Goal: Information Seeking & Learning: Learn about a topic

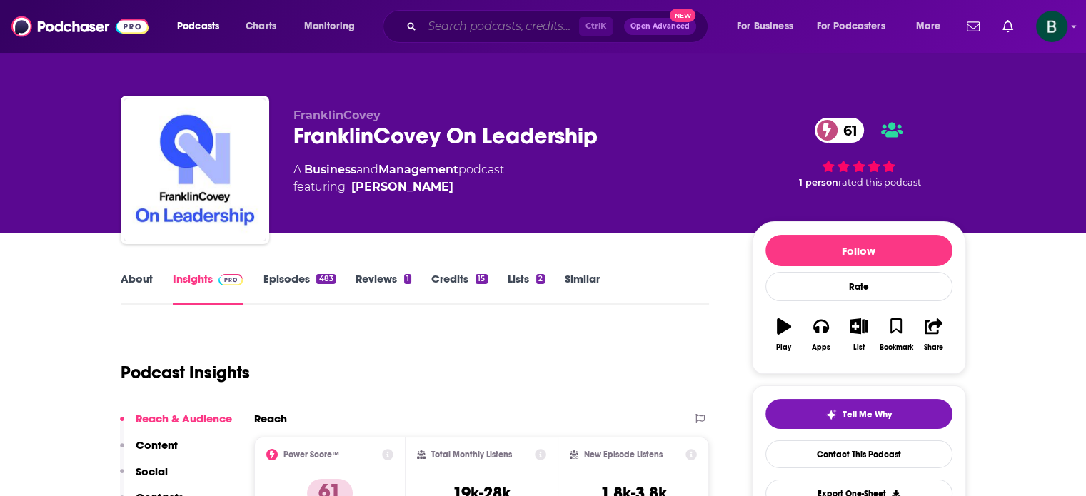
click at [443, 34] on input "Search podcasts, credits, & more..." at bounding box center [500, 26] width 157 height 23
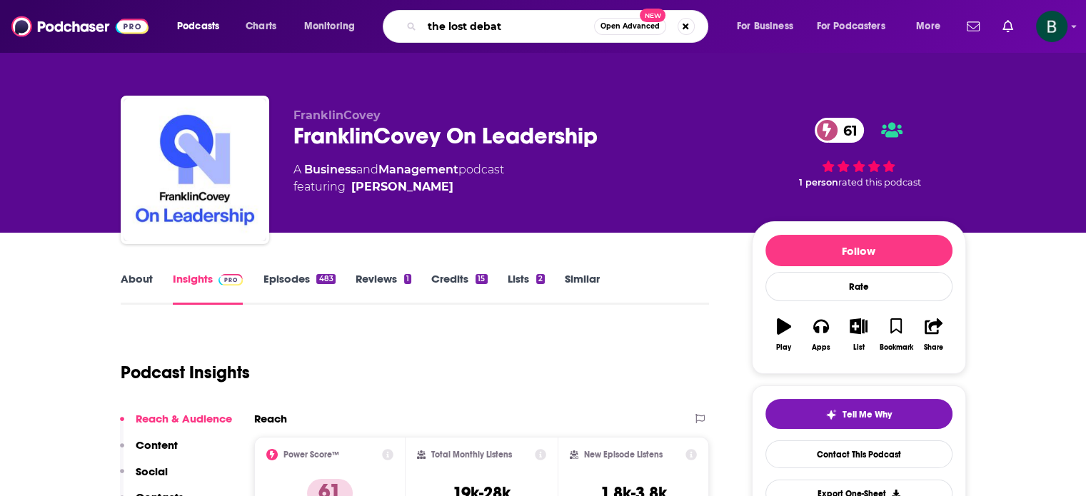
type input "the lost debate"
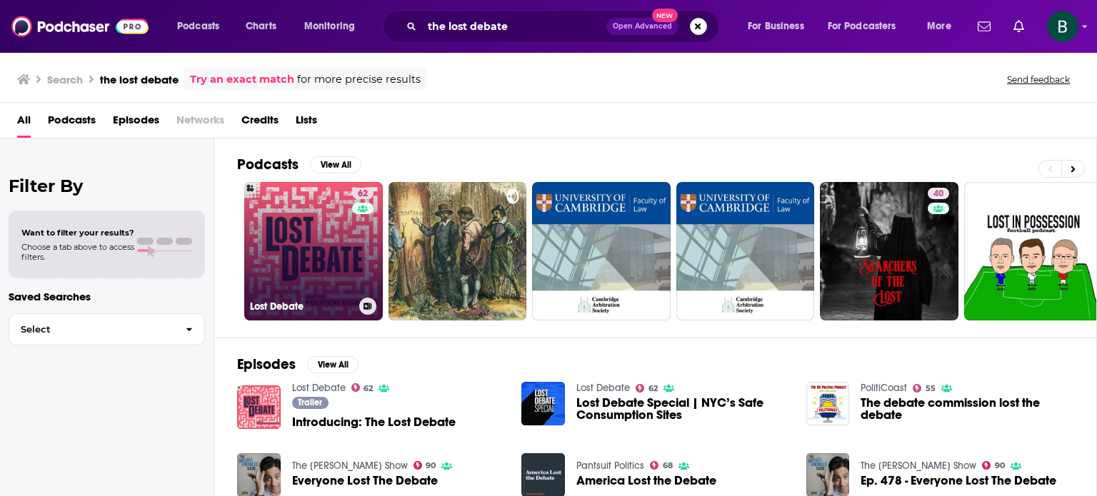
click at [361, 249] on div "62" at bounding box center [364, 243] width 25 height 110
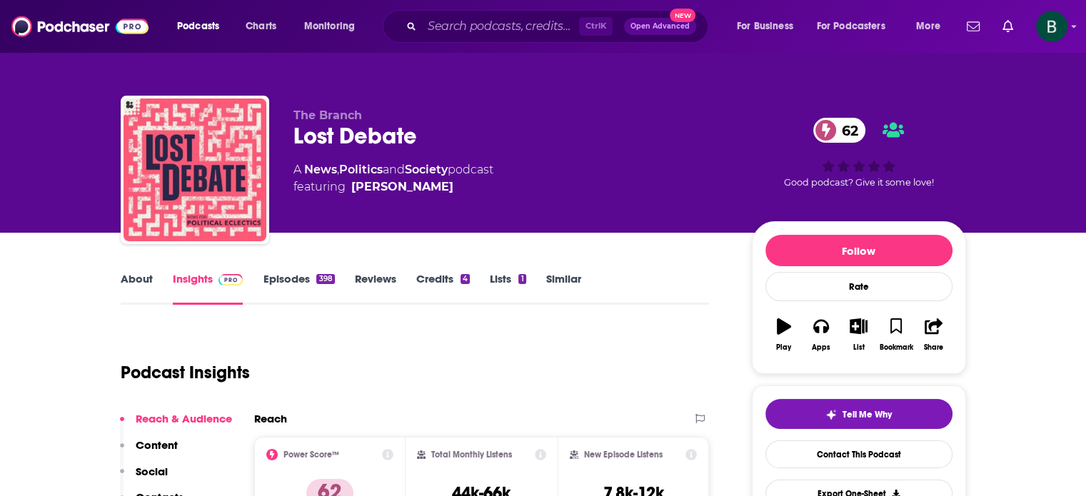
click at [131, 282] on link "About" at bounding box center [137, 288] width 32 height 33
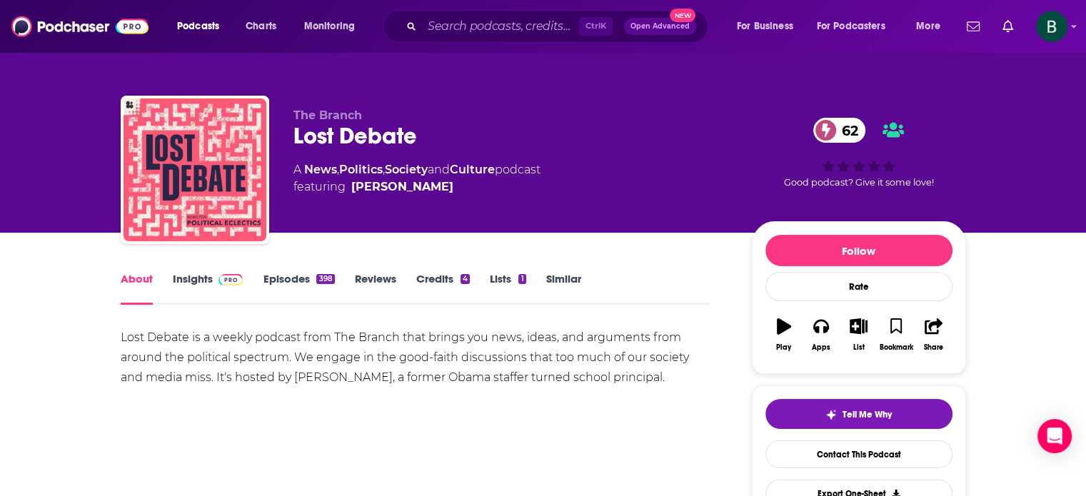
click at [186, 284] on link "Insights" at bounding box center [208, 288] width 71 height 33
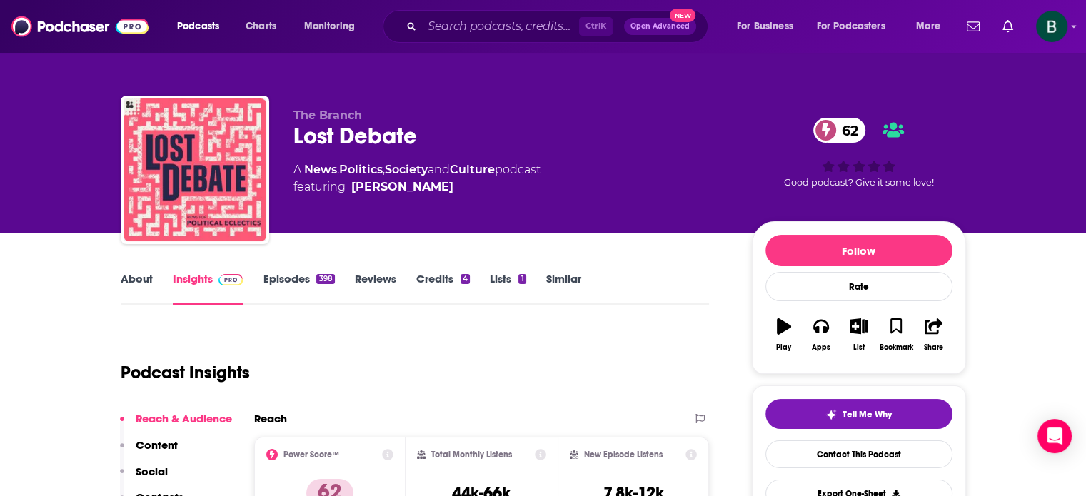
click at [136, 280] on link "About" at bounding box center [137, 288] width 32 height 33
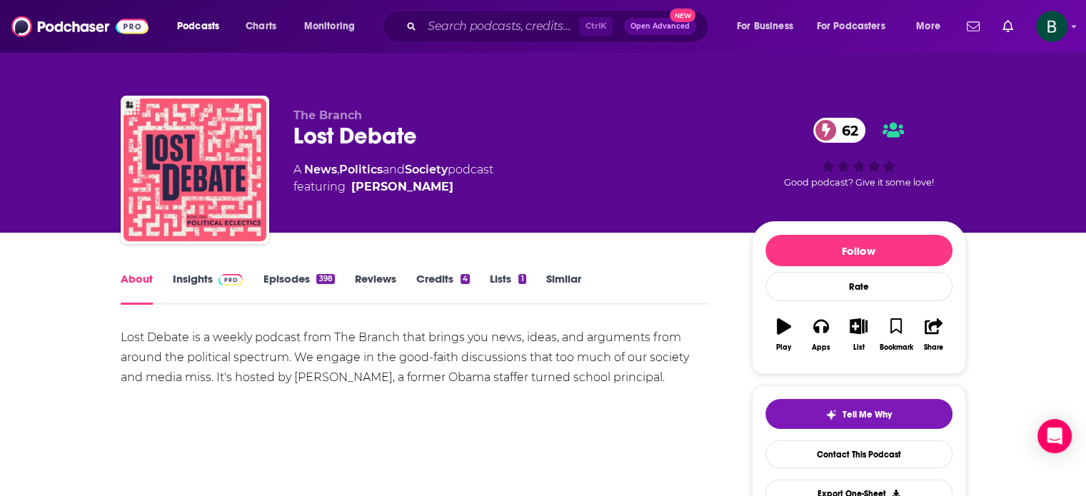
click at [186, 282] on link "Insights" at bounding box center [208, 288] width 71 height 33
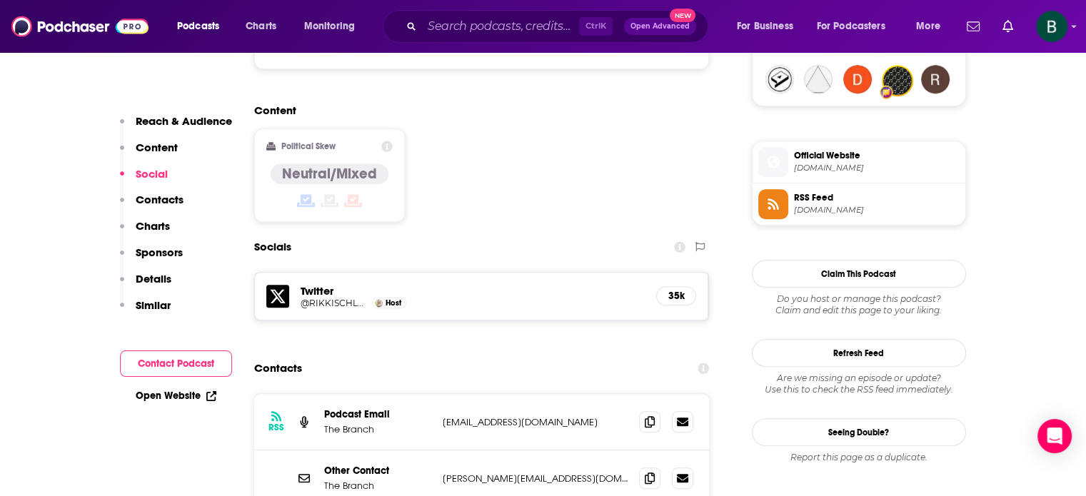
scroll to position [1190, 0]
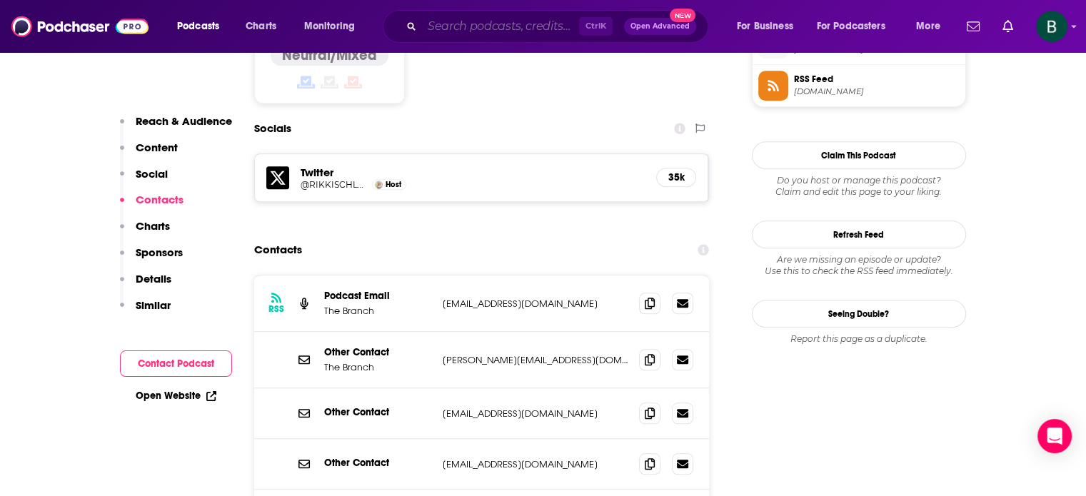
click at [426, 22] on input "Search podcasts, credits, & more..." at bounding box center [500, 26] width 157 height 23
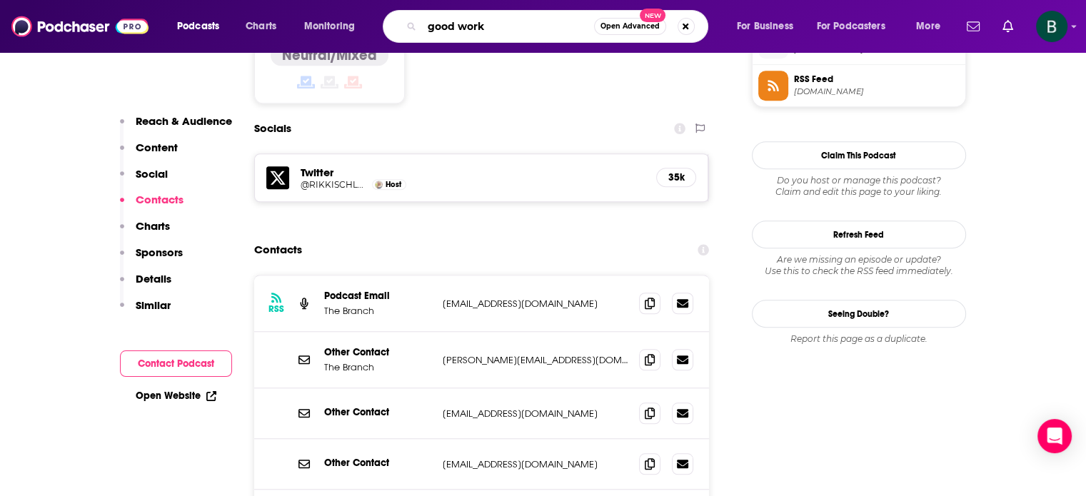
type input "good works"
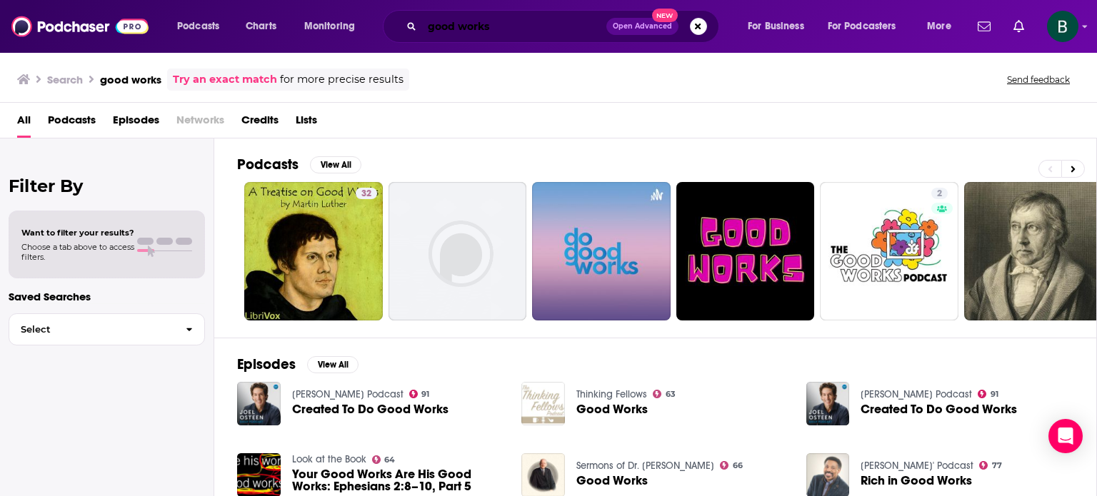
click at [538, 31] on input "good works" at bounding box center [514, 26] width 184 height 23
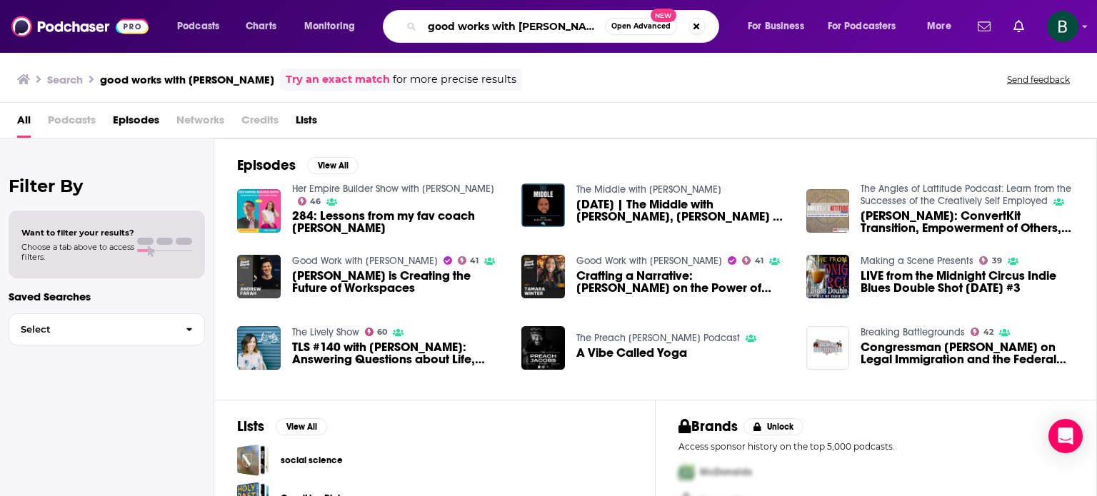
drag, startPoint x: 429, startPoint y: 25, endPoint x: 610, endPoint y: 25, distance: 181.4
click at [610, 25] on div "good works with [PERSON_NAME] Open Advanced New" at bounding box center [551, 26] width 336 height 33
type input "virology"
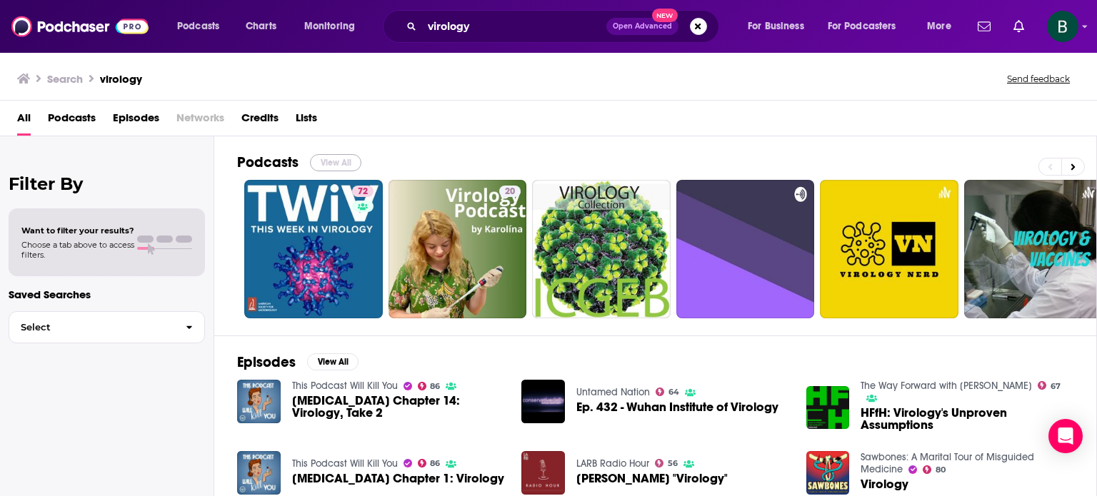
click at [331, 162] on button "View All" at bounding box center [335, 162] width 51 height 17
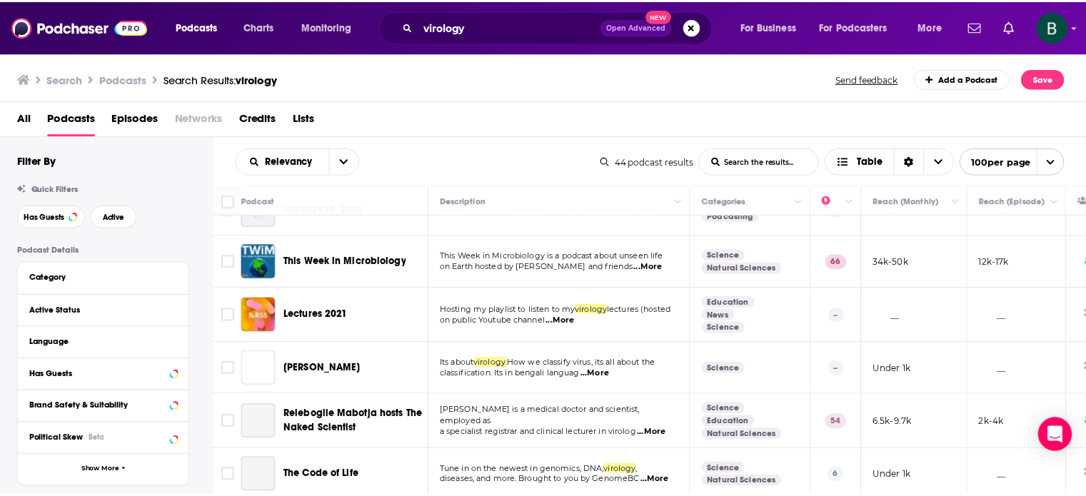
scroll to position [595, 0]
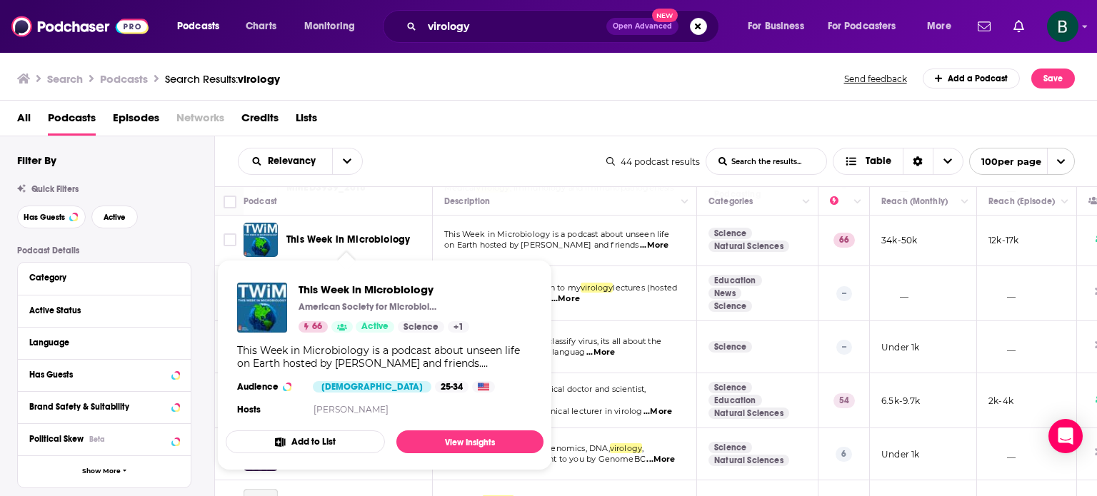
click at [323, 238] on span "This Week in Microbiology" at bounding box center [348, 240] width 124 height 12
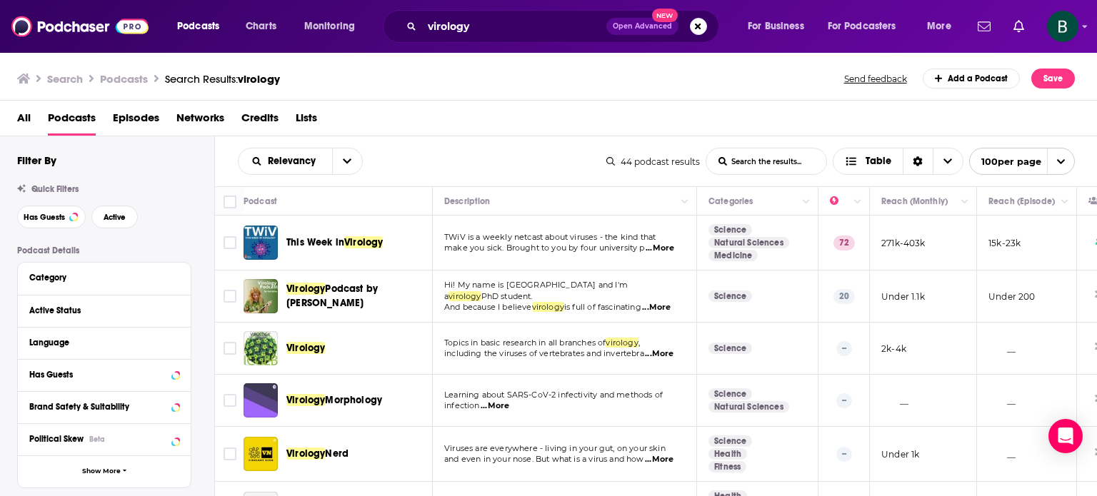
click at [550, 241] on p "TWiV is a weekly netcast about viruses - the kind that" at bounding box center [564, 237] width 240 height 11
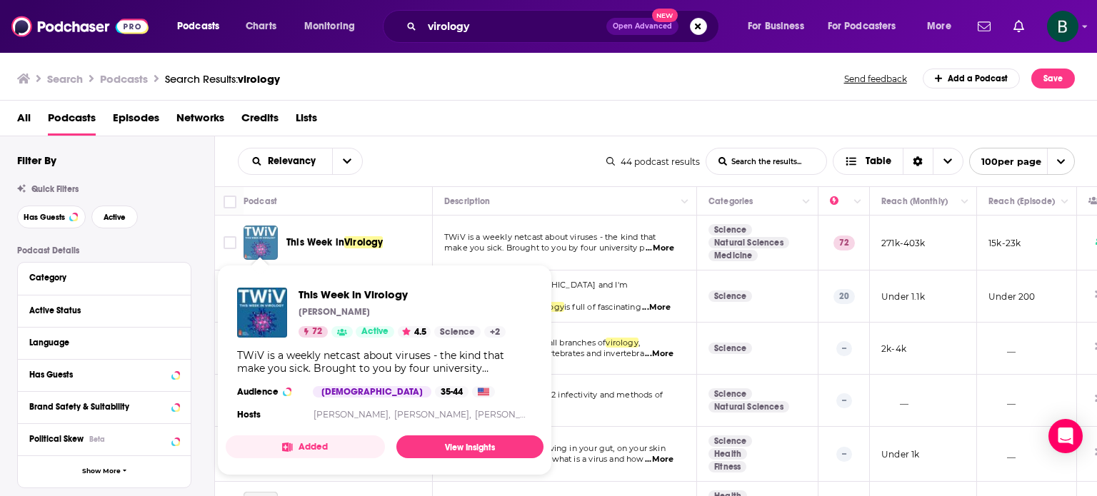
click at [247, 249] on img "This Week in Virology" at bounding box center [261, 243] width 34 height 34
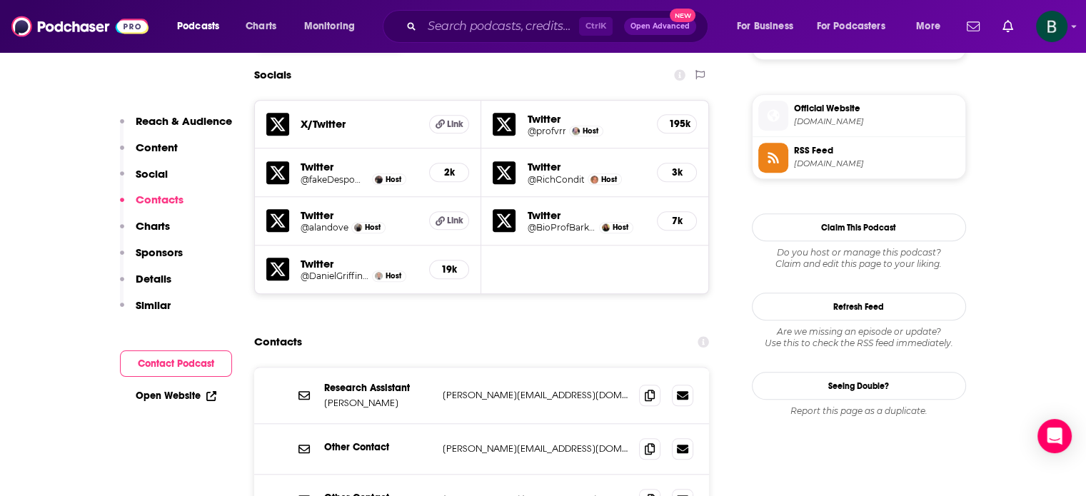
scroll to position [1309, 0]
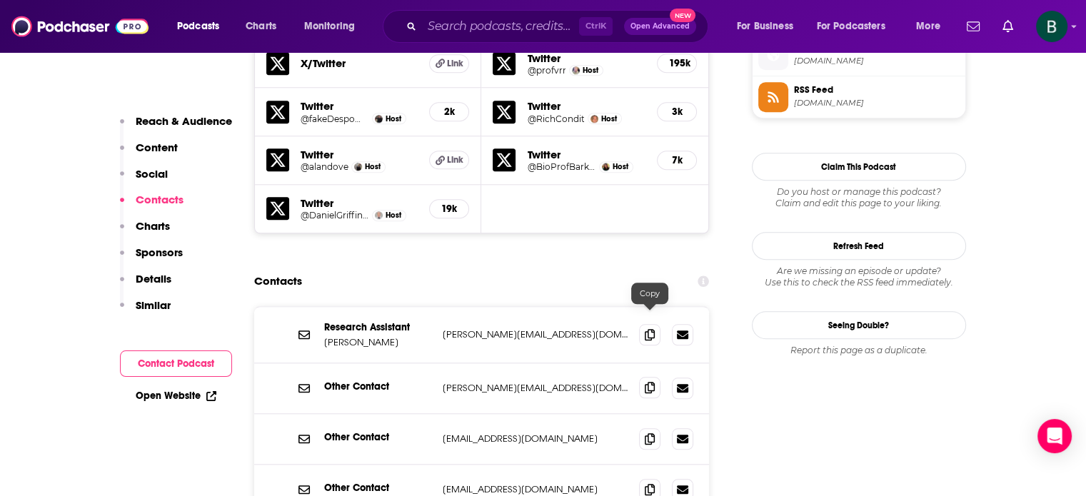
click at [646, 382] on icon at bounding box center [650, 387] width 10 height 11
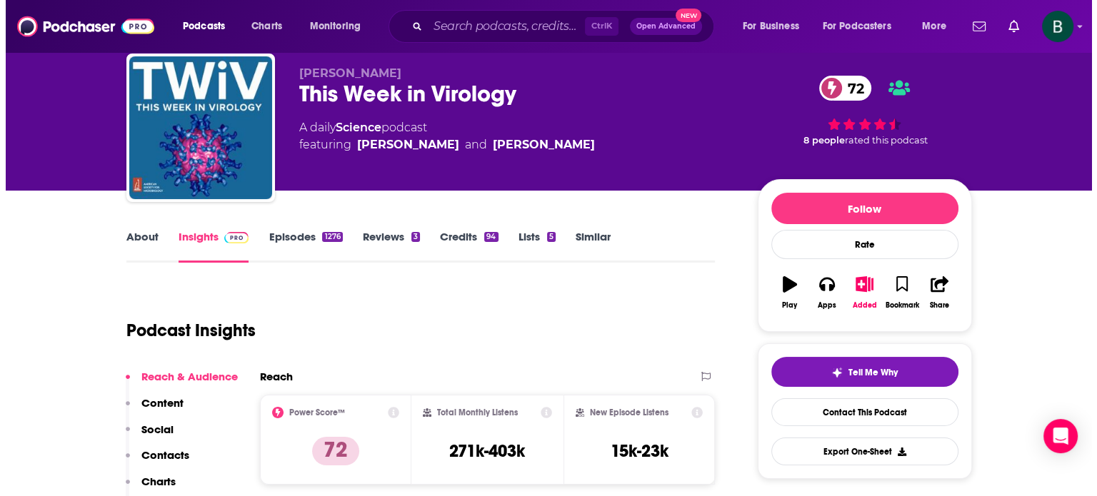
scroll to position [0, 0]
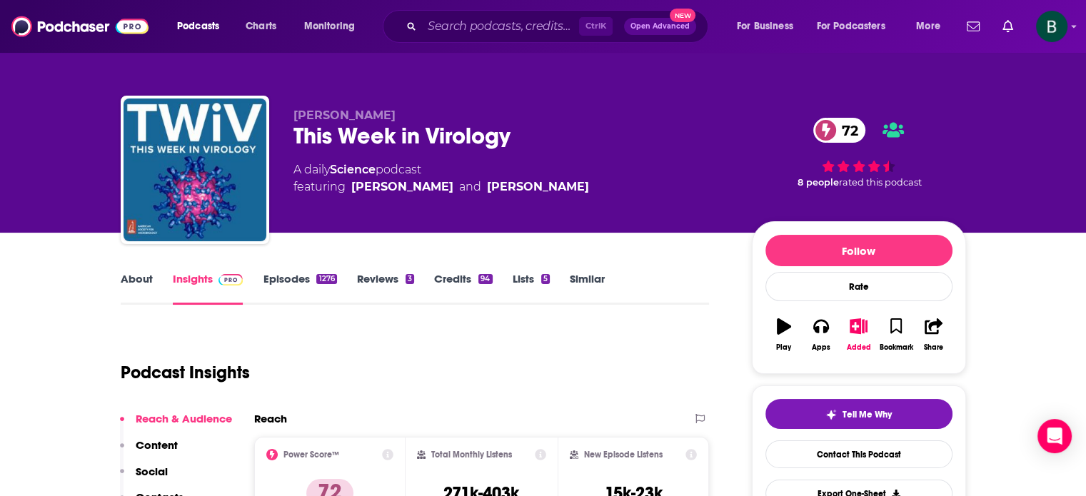
drag, startPoint x: 635, startPoint y: 182, endPoint x: 563, endPoint y: 191, distance: 72.7
click at [563, 191] on div "A daily Science podcast featuring [PERSON_NAME] and [PERSON_NAME]" at bounding box center [512, 178] width 436 height 34
copy div "Racaniello"
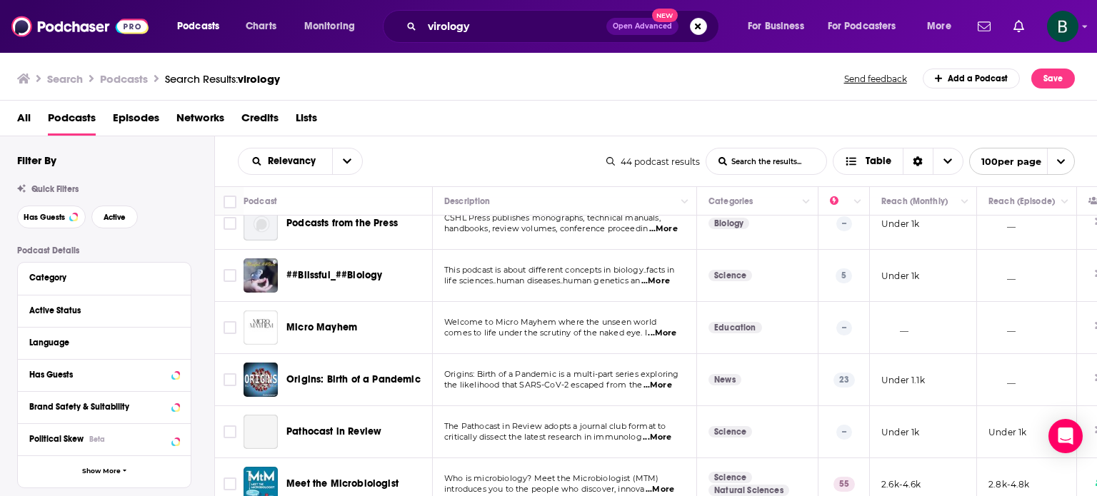
scroll to position [1429, 0]
